Goal: Task Accomplishment & Management: Use online tool/utility

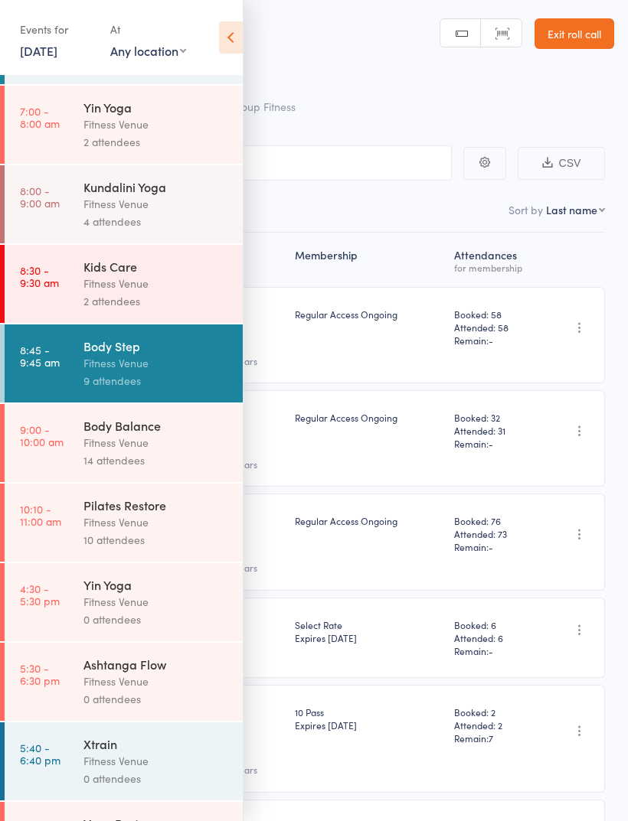
scroll to position [230, 0]
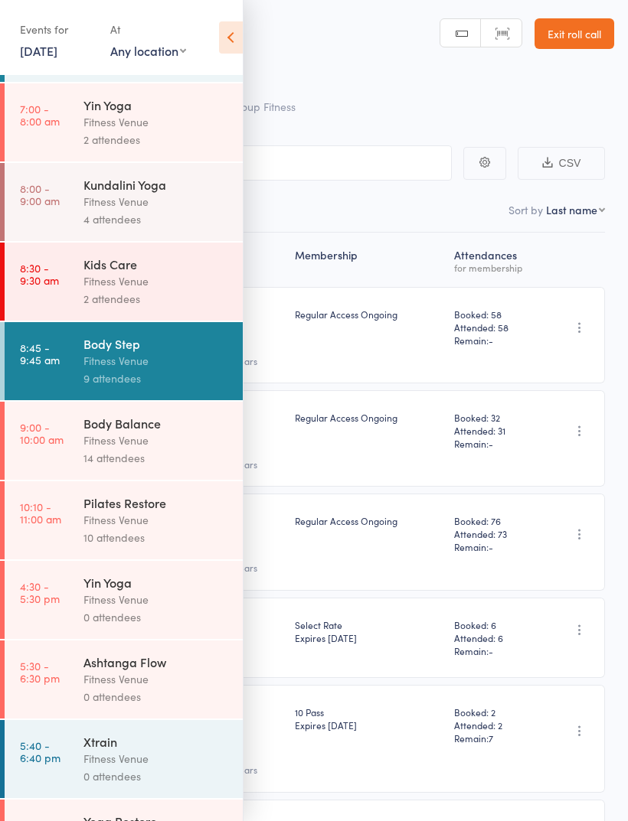
click at [155, 608] on div "Fitness Venue" at bounding box center [156, 600] width 146 height 18
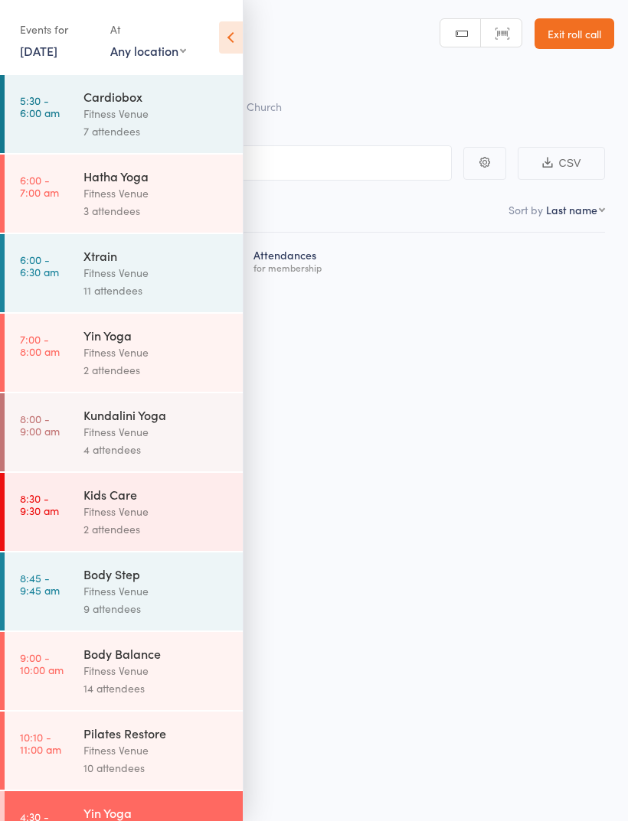
click at [223, 43] on icon at bounding box center [231, 37] width 24 height 32
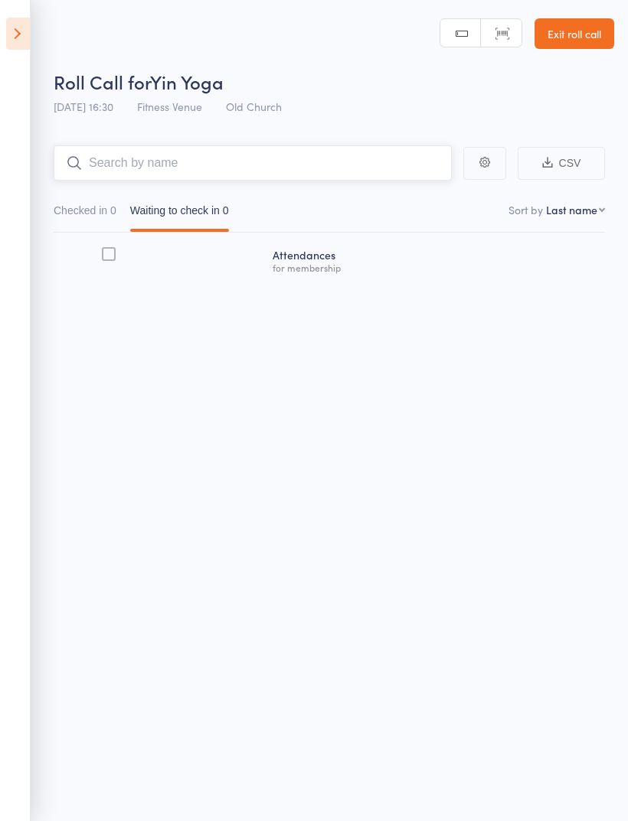
click at [135, 163] on input "search" at bounding box center [253, 162] width 398 height 35
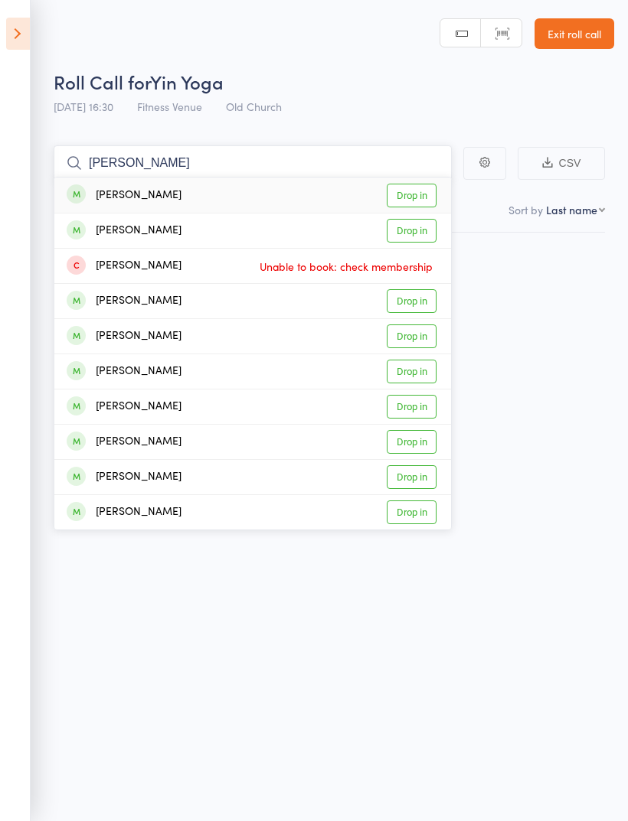
click at [100, 157] on input "[PERSON_NAME]" at bounding box center [253, 162] width 398 height 35
click at [101, 152] on input "[PERSON_NAME]" at bounding box center [253, 162] width 398 height 35
click at [103, 162] on input "[PERSON_NAME]" at bounding box center [253, 162] width 398 height 35
click at [103, 161] on input "[PERSON_NAME]" at bounding box center [253, 162] width 398 height 35
click at [99, 163] on input "[PERSON_NAME]" at bounding box center [253, 162] width 398 height 35
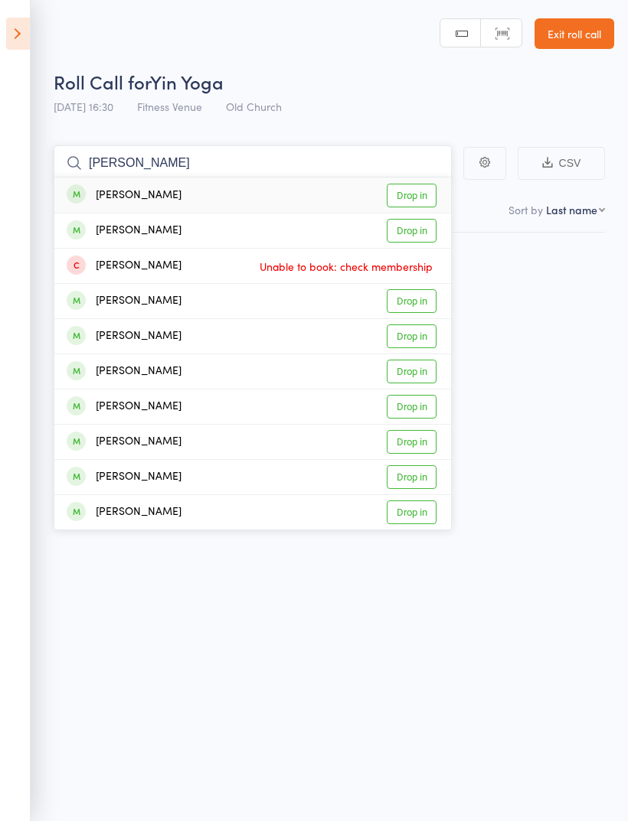
click at [110, 165] on input "[PERSON_NAME]" at bounding box center [253, 162] width 398 height 35
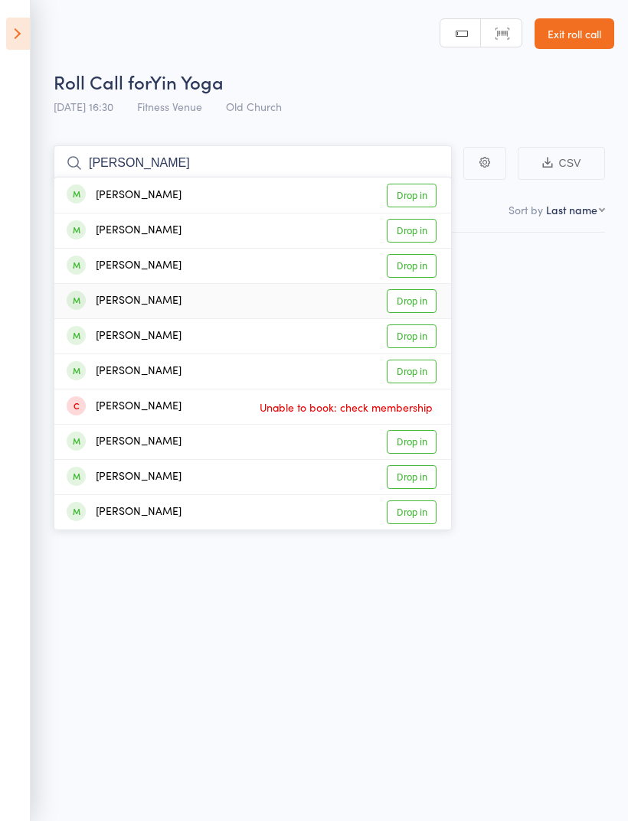
type input "[PERSON_NAME]"
click at [408, 305] on link "Drop in" at bounding box center [411, 301] width 50 height 24
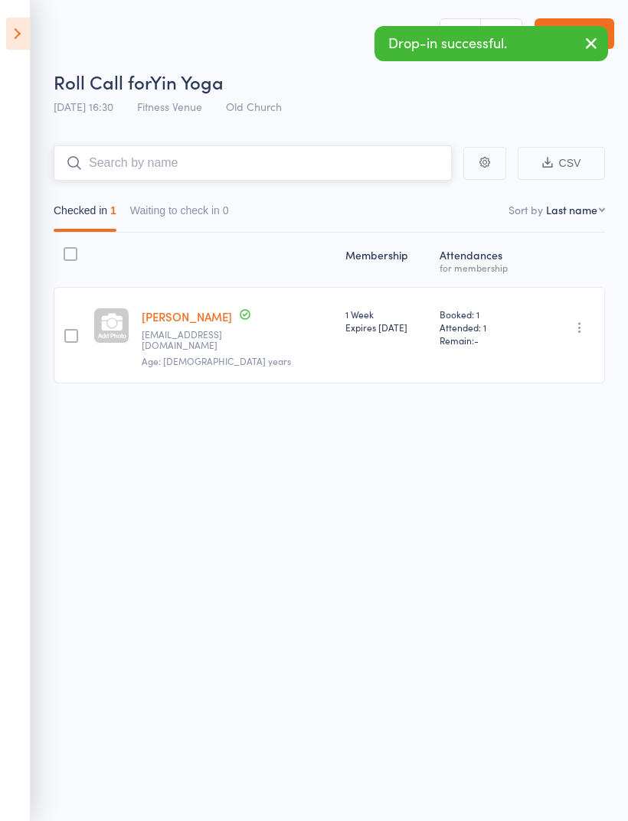
click at [119, 157] on input "search" at bounding box center [253, 162] width 398 height 35
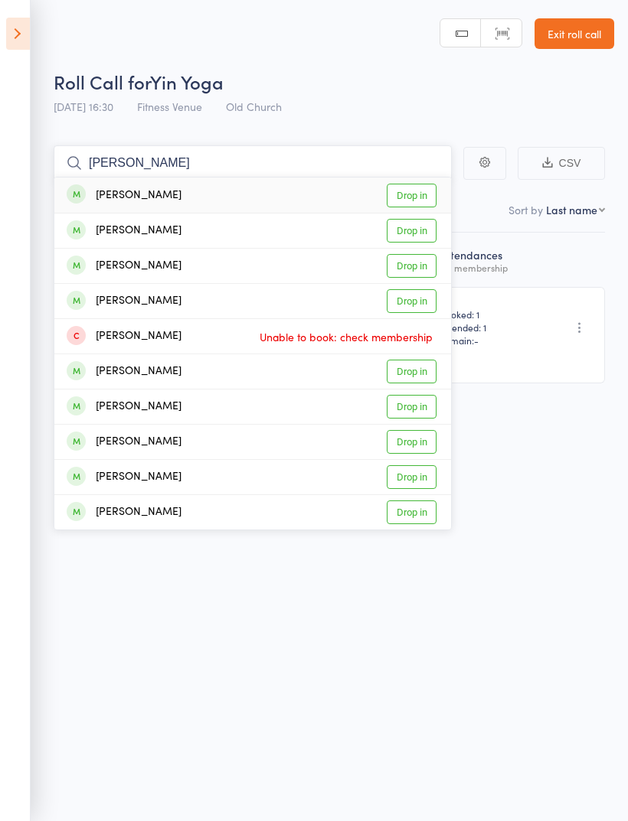
type input "[PERSON_NAME]"
click at [401, 197] on link "Drop in" at bounding box center [411, 196] width 50 height 24
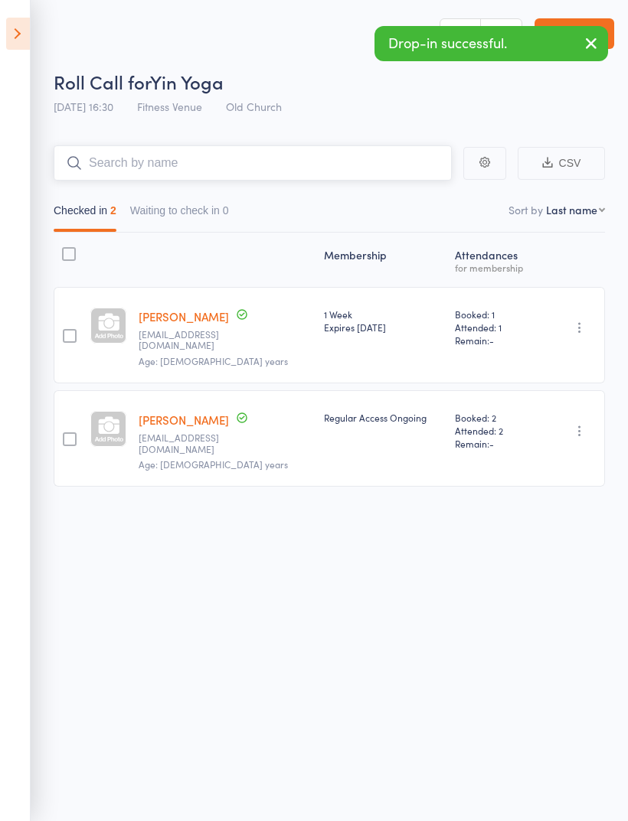
click at [117, 168] on input "search" at bounding box center [253, 162] width 398 height 35
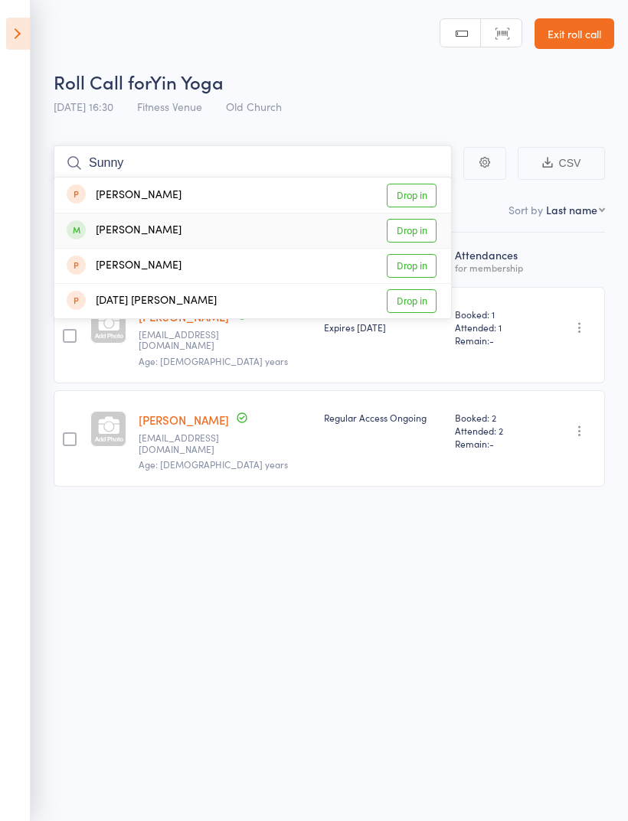
type input "Sunny"
click at [410, 233] on link "Drop in" at bounding box center [411, 231] width 50 height 24
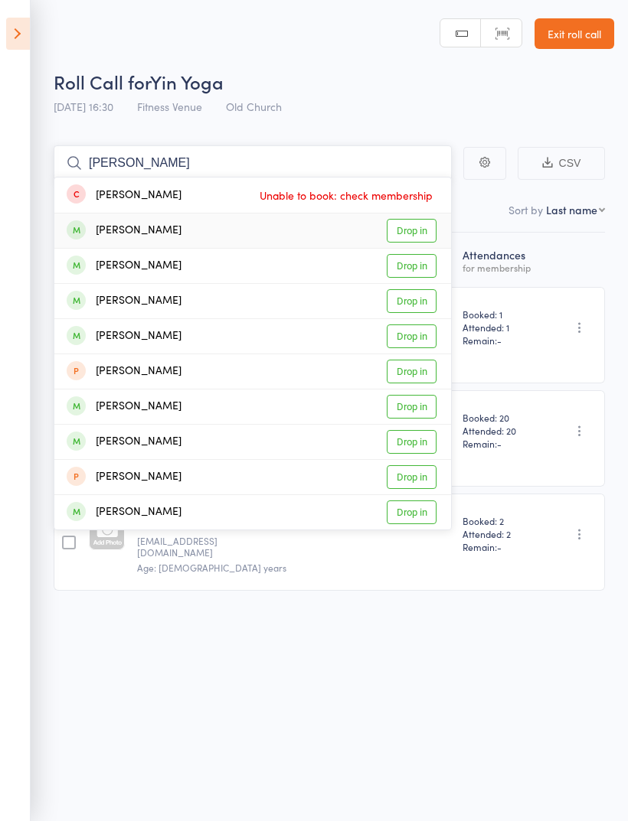
type input "[PERSON_NAME]"
click at [417, 231] on link "Drop in" at bounding box center [411, 231] width 50 height 24
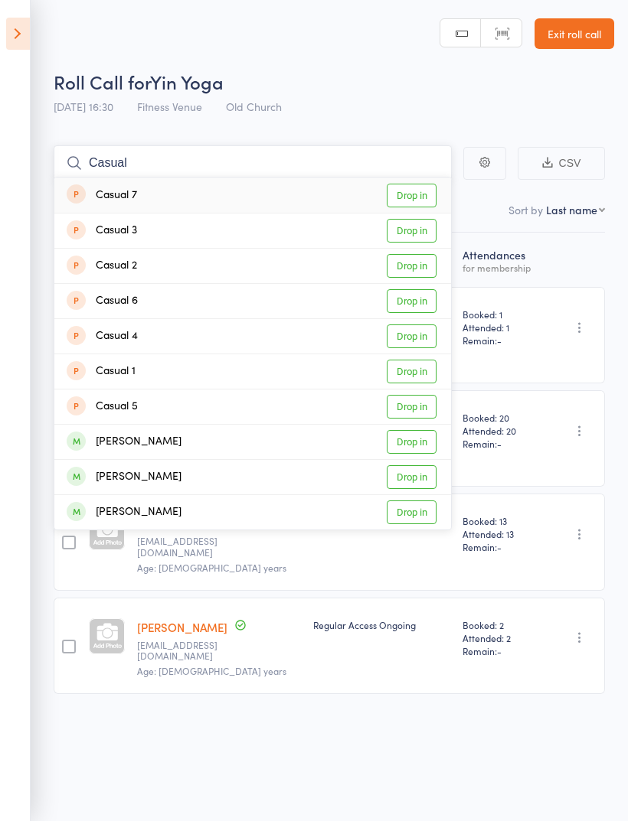
type input "Casual"
click at [422, 193] on link "Drop in" at bounding box center [411, 196] width 50 height 24
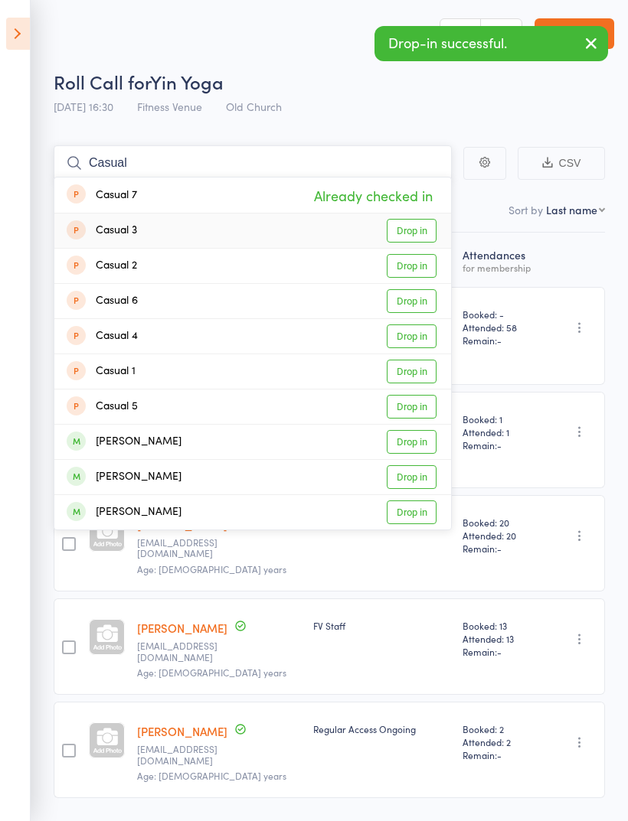
type input "Casual"
click at [416, 236] on link "Drop in" at bounding box center [411, 231] width 50 height 24
